Goal: Check status: Check status

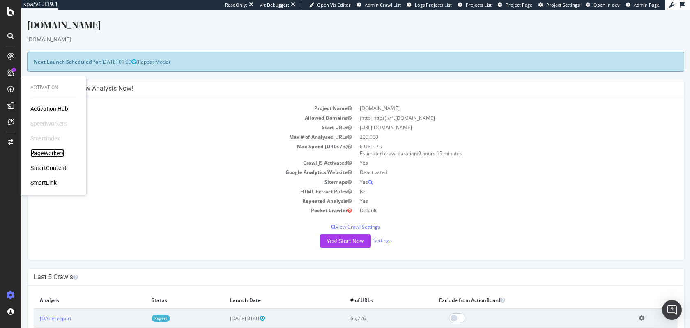
click at [54, 155] on div "PageWorkers" at bounding box center [47, 153] width 34 height 8
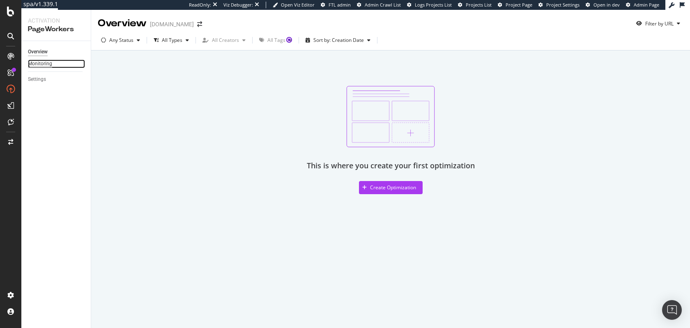
click at [47, 60] on div "Monitoring" at bounding box center [40, 64] width 24 height 9
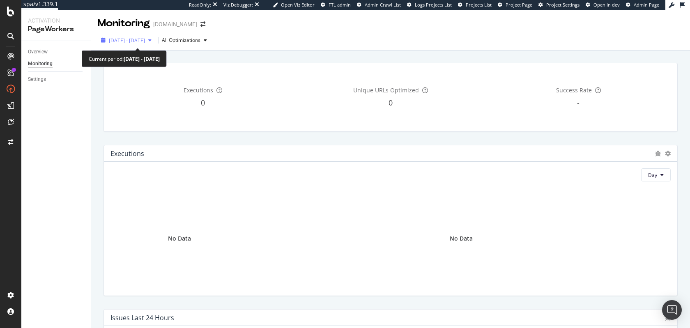
click at [140, 38] on span "[DATE] - [DATE]" at bounding box center [127, 40] width 36 height 7
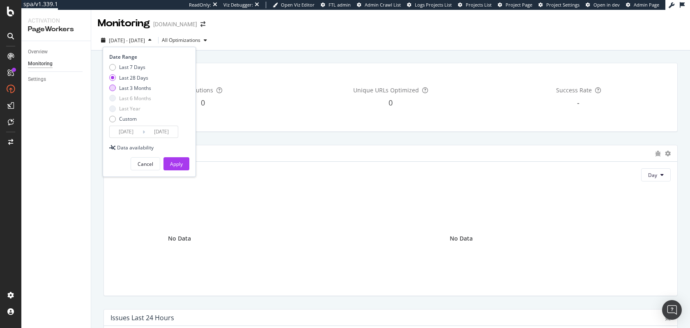
click at [136, 90] on div "Last 3 Months" at bounding box center [135, 88] width 32 height 7
type input "[DATE]"
click at [175, 163] on div "Apply" at bounding box center [176, 164] width 13 height 7
